Goal: Task Accomplishment & Management: Manage account settings

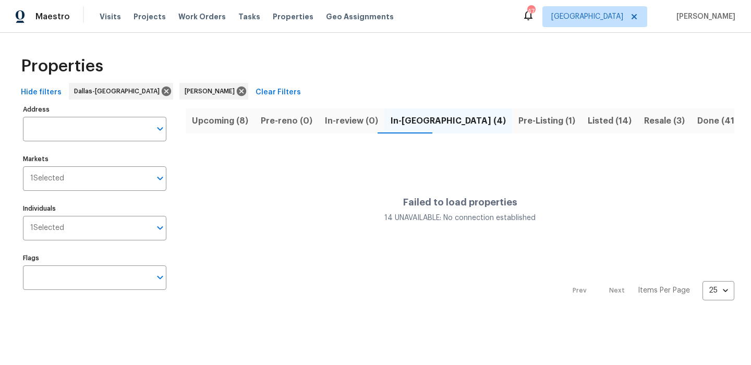
click at [226, 126] on span "Upcoming (8)" at bounding box center [220, 121] width 56 height 15
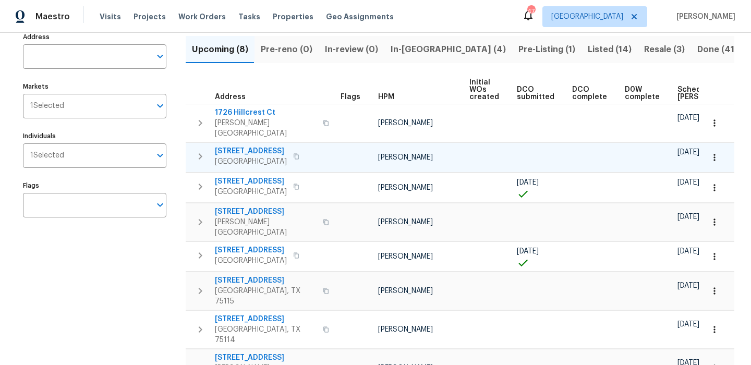
scroll to position [79, 0]
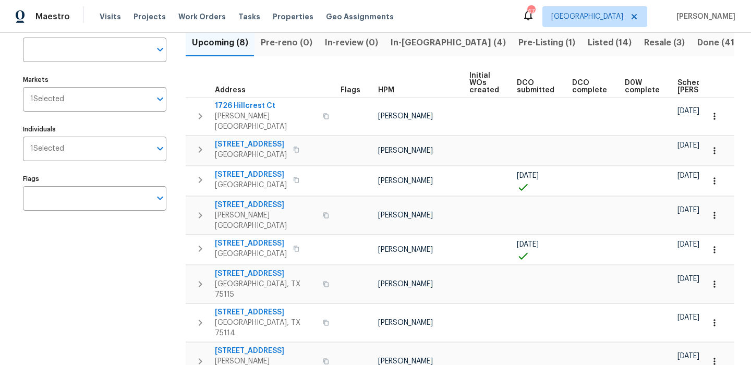
click at [690, 90] on span "Scheduled COE" at bounding box center [706, 86] width 59 height 15
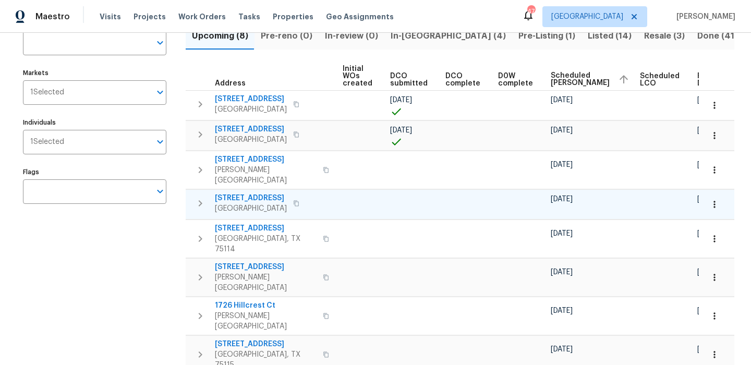
scroll to position [81, 0]
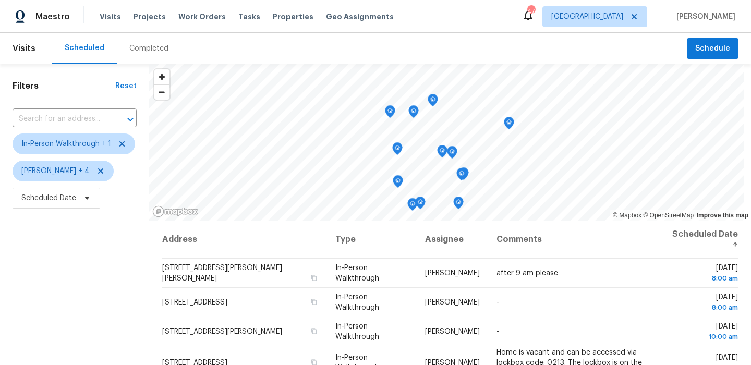
scroll to position [148, 0]
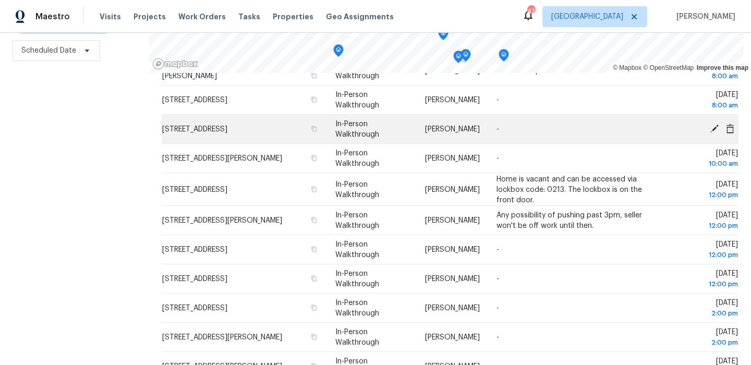
scroll to position [60, 0]
